Goal: Find specific page/section: Find specific page/section

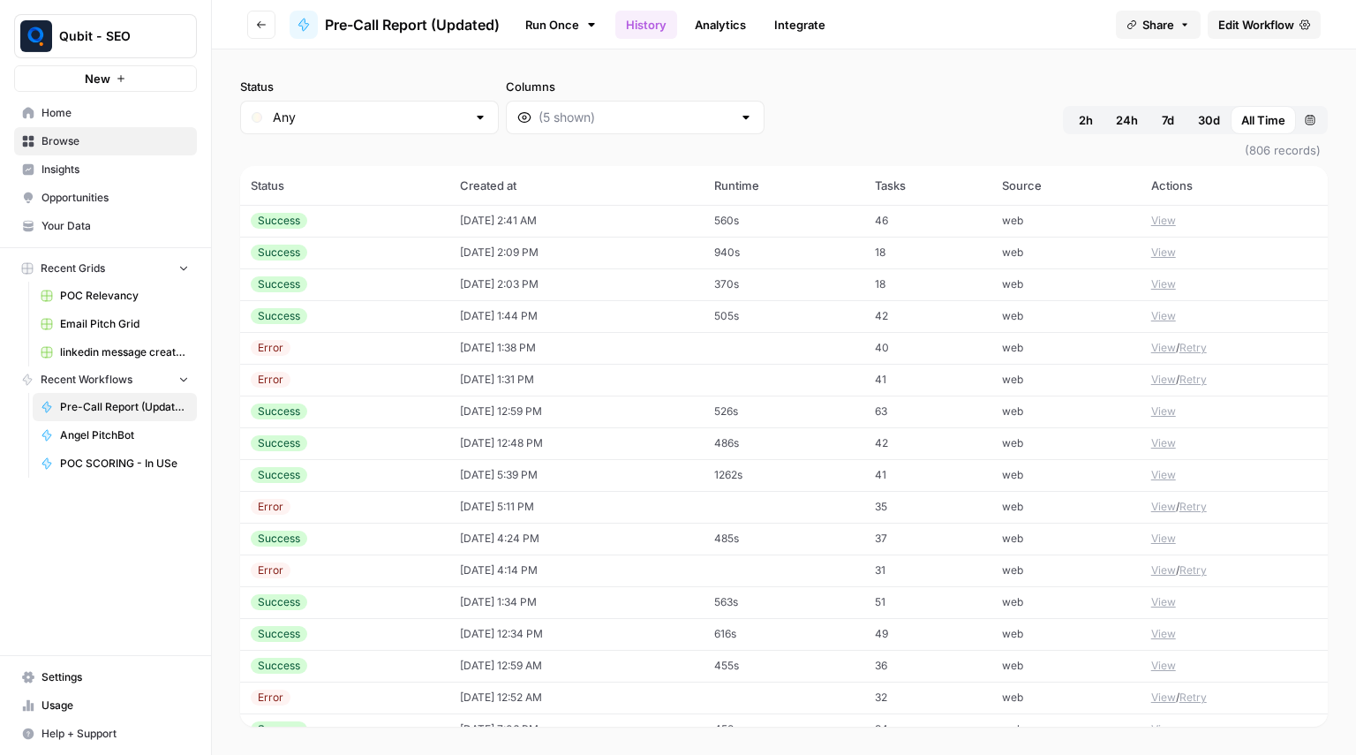
click at [272, 31] on button "Go back" at bounding box center [261, 25] width 28 height 28
click at [57, 37] on button "Qubit - SEO" at bounding box center [105, 36] width 183 height 44
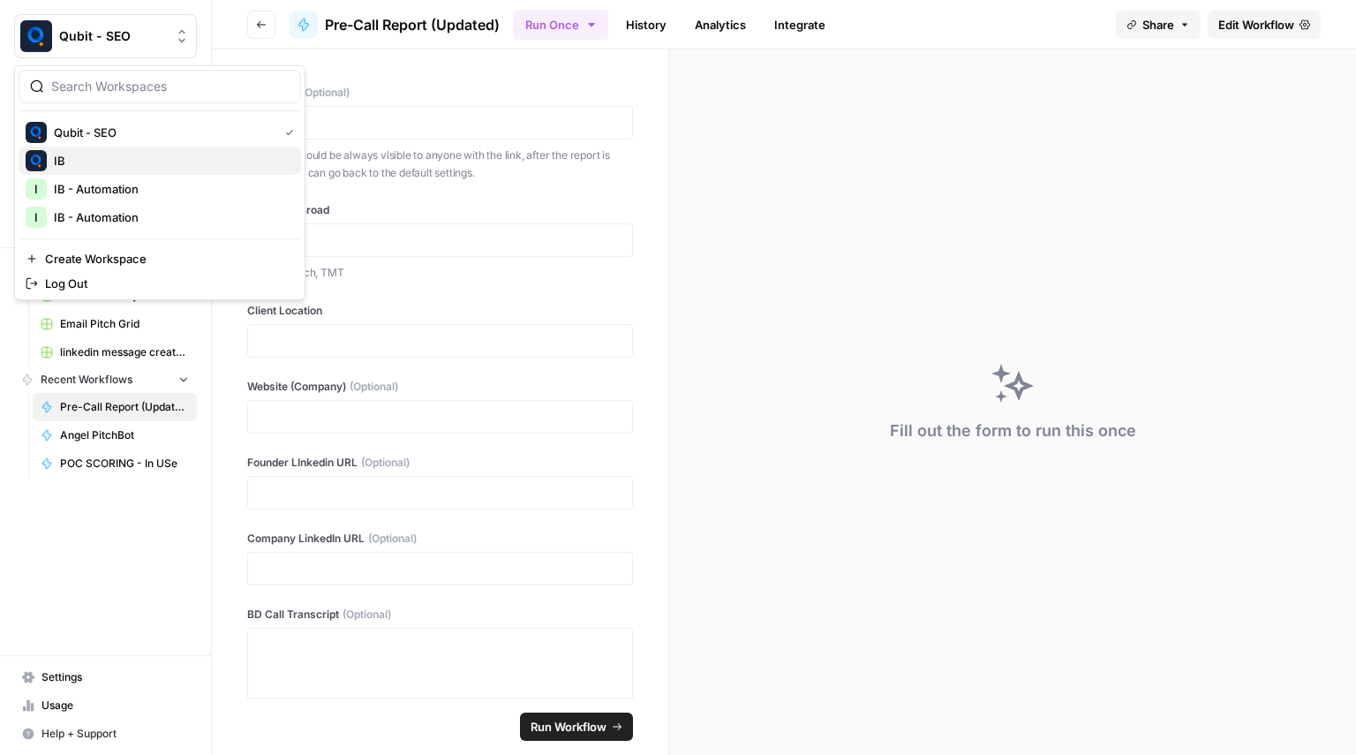
click at [78, 162] on span "IB" at bounding box center [170, 161] width 233 height 18
